Goal: Use online tool/utility: Utilize a website feature to perform a specific function

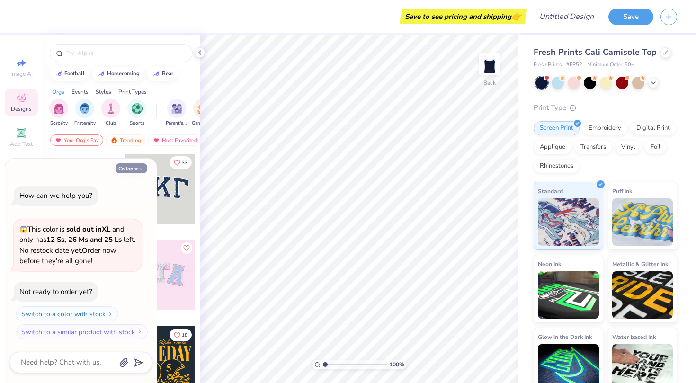
click at [128, 165] on button "Collapse" at bounding box center [131, 168] width 32 height 10
type textarea "x"
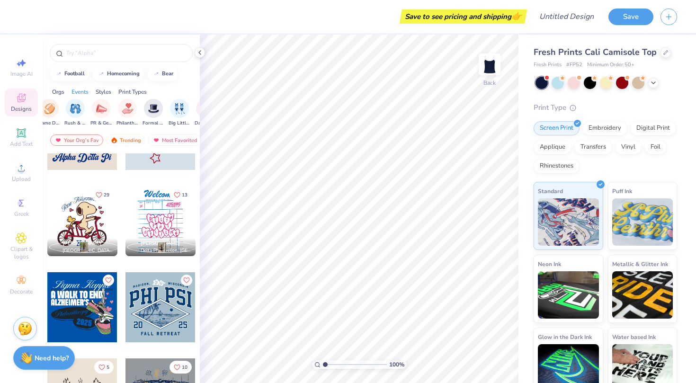
scroll to position [0, 154]
click at [99, 59] on div at bounding box center [121, 53] width 143 height 18
click at [97, 45] on div at bounding box center [121, 53] width 143 height 18
click at [100, 51] on input "text" at bounding box center [125, 52] width 121 height 9
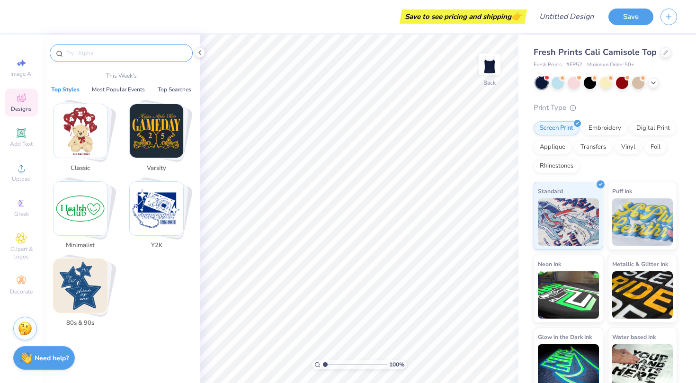
type input "r"
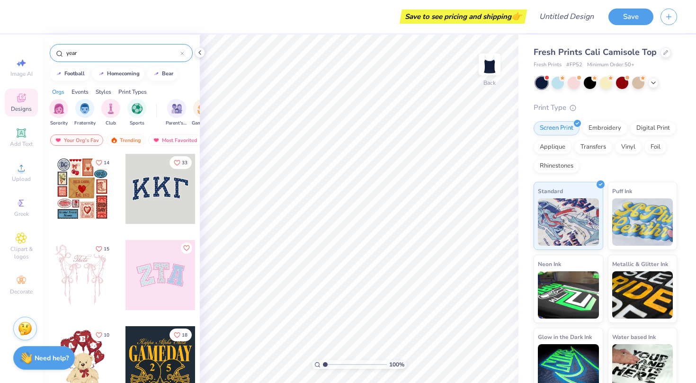
type input "year"
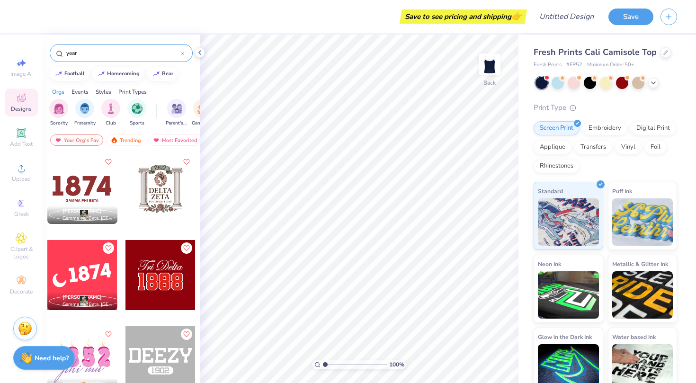
click at [179, 50] on input "year" at bounding box center [122, 52] width 115 height 9
click at [181, 52] on icon at bounding box center [182, 53] width 3 height 3
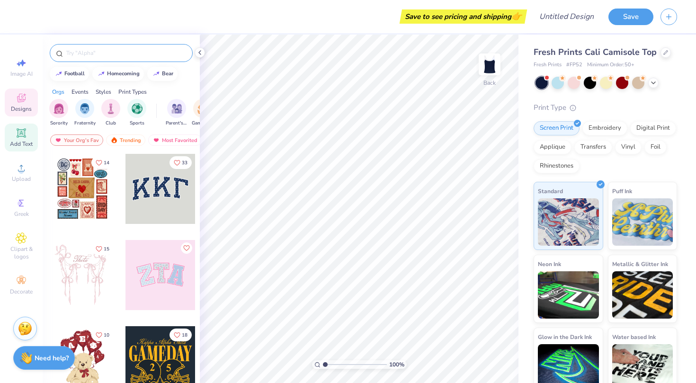
click at [8, 136] on div "Add Text" at bounding box center [21, 137] width 33 height 28
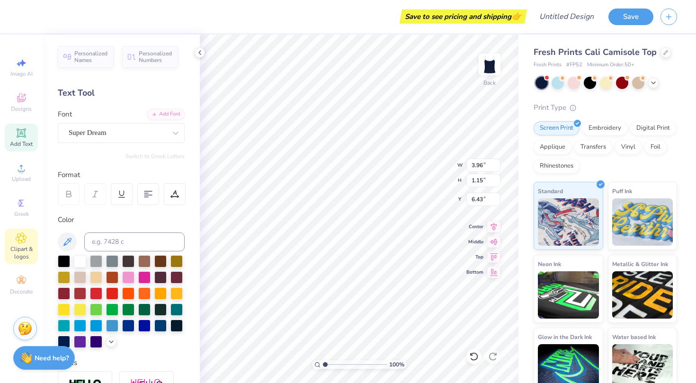
click at [22, 239] on icon at bounding box center [21, 238] width 5 height 5
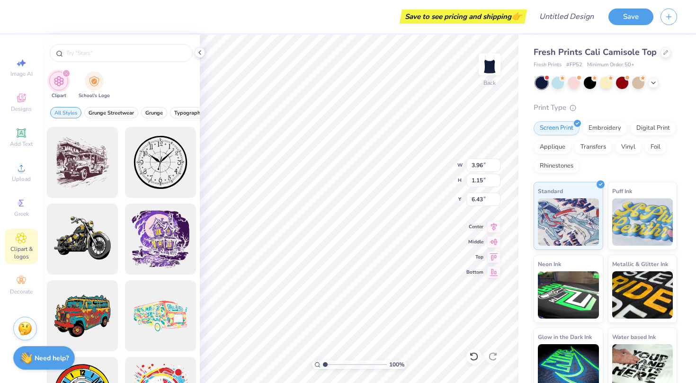
scroll to position [0, 0]
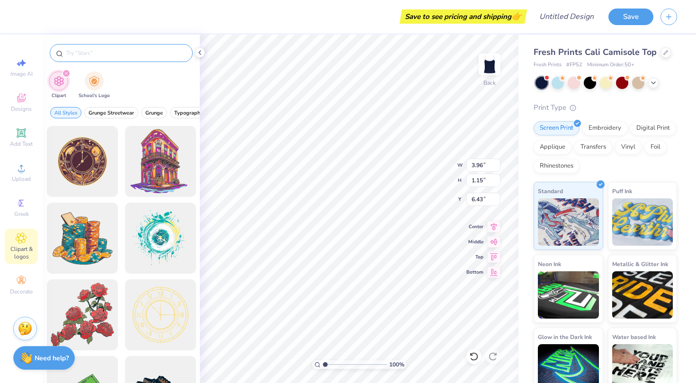
click at [89, 53] on input "text" at bounding box center [125, 52] width 121 height 9
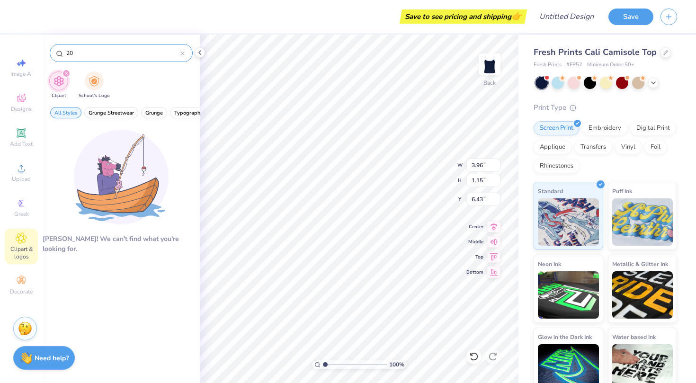
type input "2"
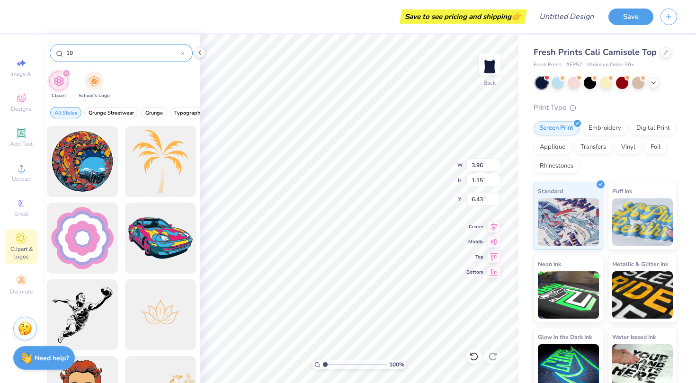
click at [179, 53] on input "19" at bounding box center [122, 52] width 115 height 9
type input "19"
click at [14, 60] on div "Image AI" at bounding box center [21, 67] width 33 height 28
select select "4"
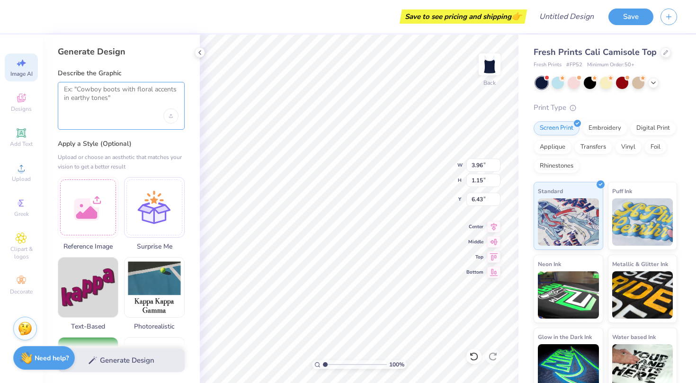
click at [110, 99] on textarea at bounding box center [121, 97] width 115 height 24
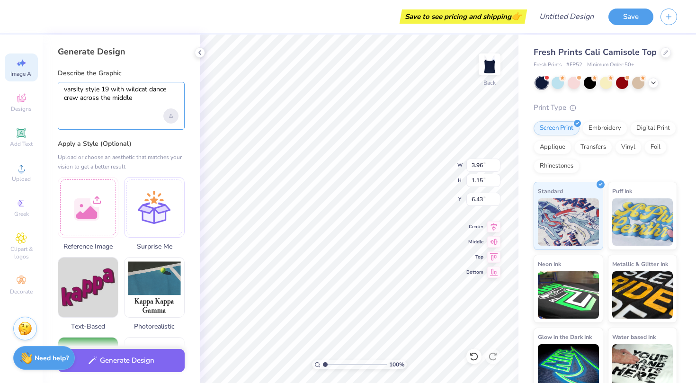
type textarea "varsity style 19 with wildcat dance crew across the middle"
click at [168, 121] on div "Upload image" at bounding box center [170, 115] width 15 height 15
click at [123, 121] on div "varsity style 19 with wildcat dance crew across the middle" at bounding box center [121, 106] width 127 height 48
click at [104, 117] on div "varsity style 19 with wildcat dance crew across the middle" at bounding box center [121, 106] width 127 height 48
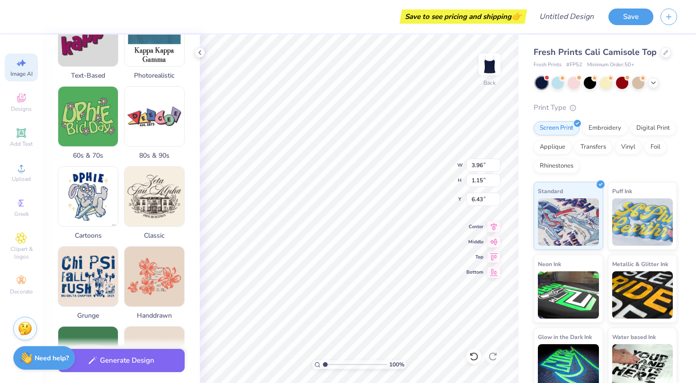
scroll to position [426, 0]
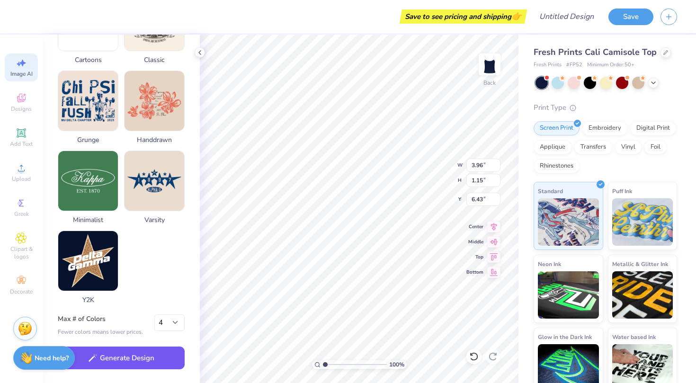
click at [131, 356] on button "Generate Design" at bounding box center [121, 357] width 127 height 23
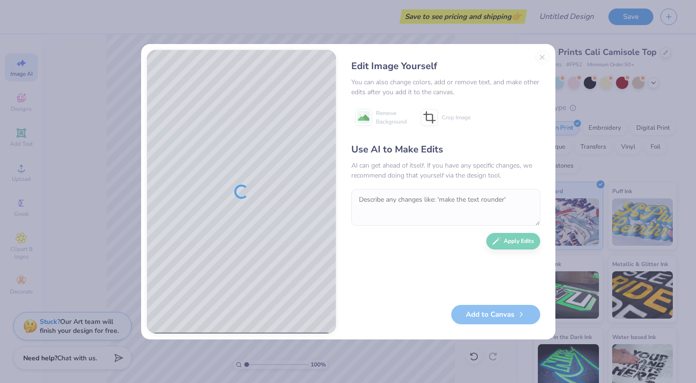
click at [397, 208] on textarea at bounding box center [445, 207] width 189 height 37
click at [422, 195] on textarea at bounding box center [445, 207] width 189 height 37
click at [538, 58] on div "Edit Image Yourself You can also change colors, add or remove text, and make ot…" at bounding box center [446, 192] width 208 height 284
click at [389, 202] on textarea at bounding box center [445, 207] width 189 height 37
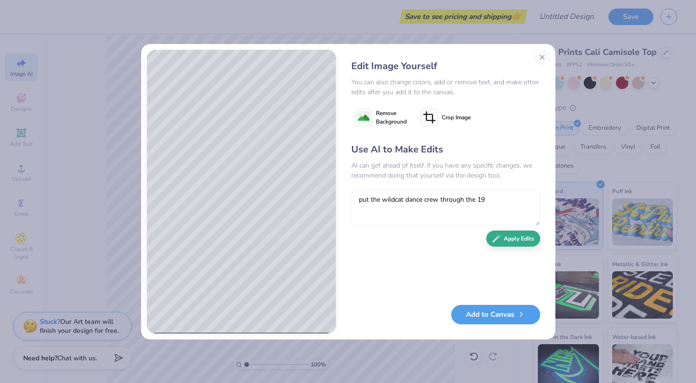
type textarea "put the wildcat dance crew through the 19"
click at [518, 237] on button "Apply Edits" at bounding box center [513, 238] width 54 height 17
click at [538, 56] on button "Close" at bounding box center [541, 57] width 15 height 15
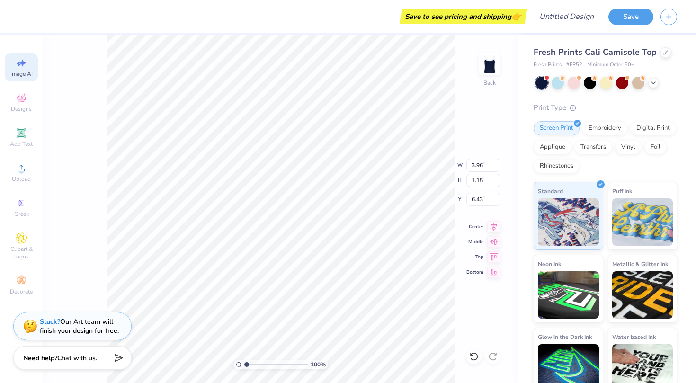
scroll to position [0, 21]
